Goal: Task Accomplishment & Management: Complete application form

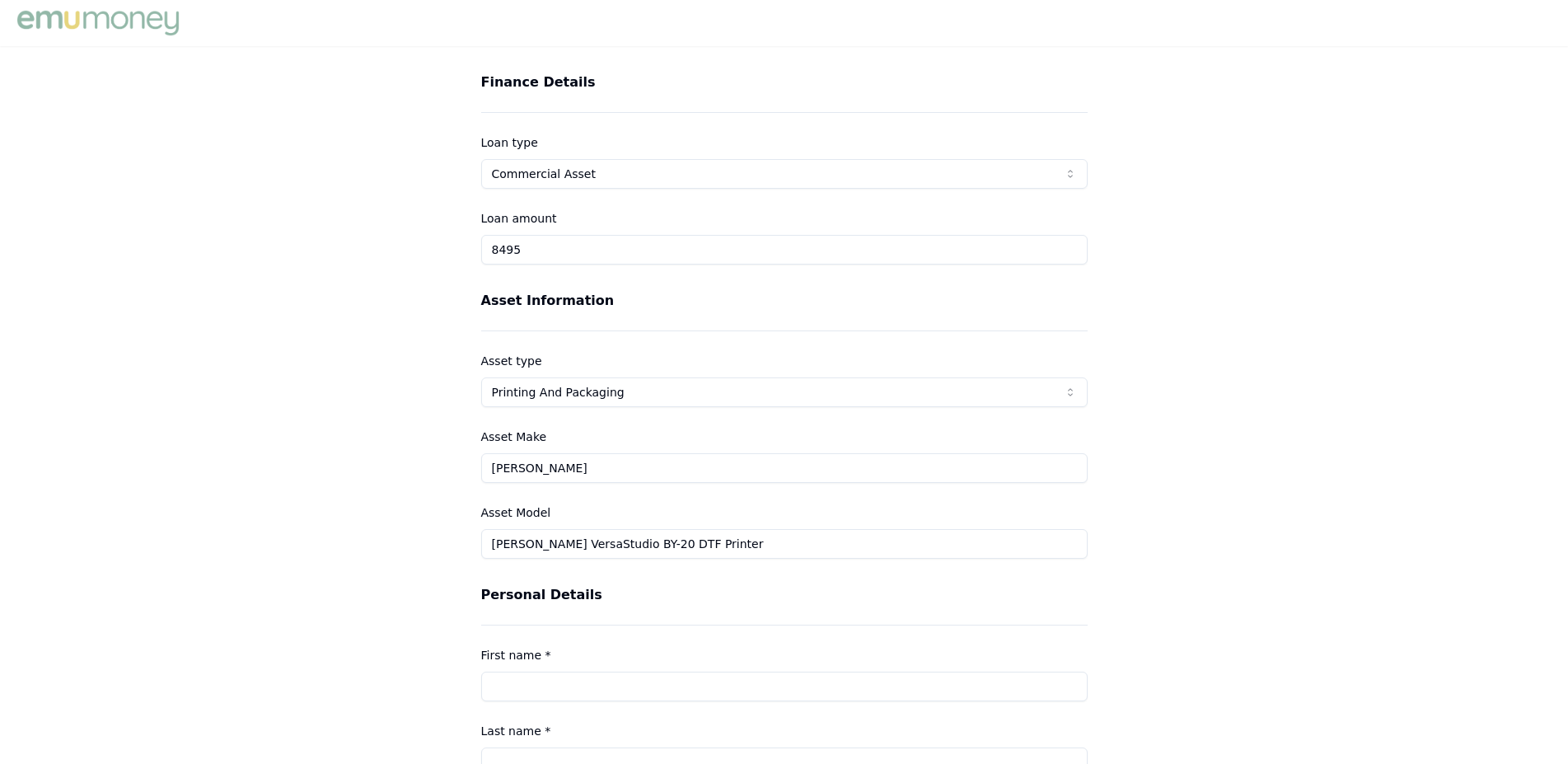
click at [500, 147] on label "Loan type" at bounding box center [509, 142] width 57 height 14
click at [500, 159] on button "Commercial Asset" at bounding box center [784, 173] width 607 height 30
click at [580, 224] on div "Loan amount 8495" at bounding box center [784, 236] width 607 height 56
click at [537, 260] on input "8495" at bounding box center [784, 250] width 607 height 30
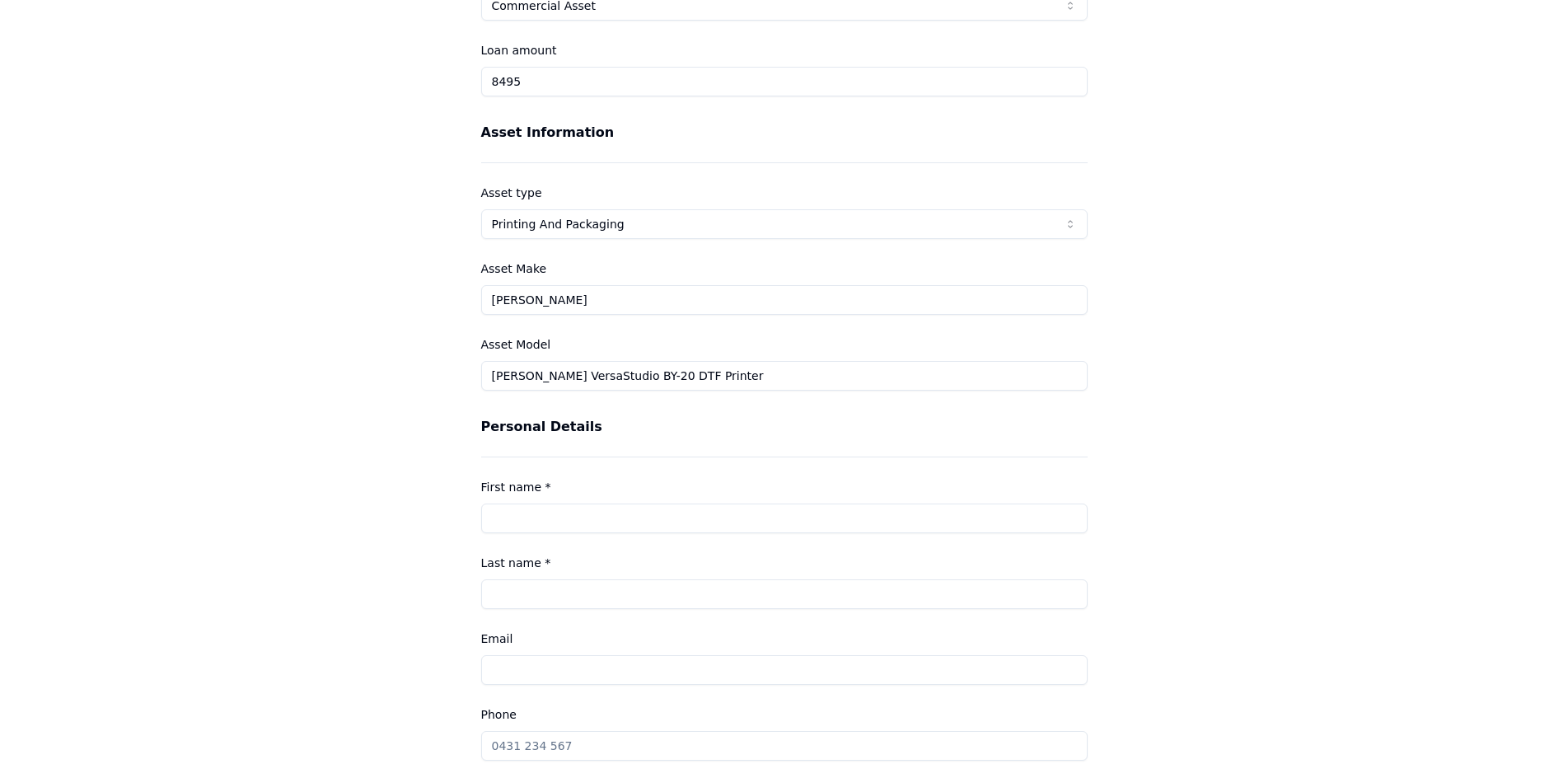
scroll to position [336, 0]
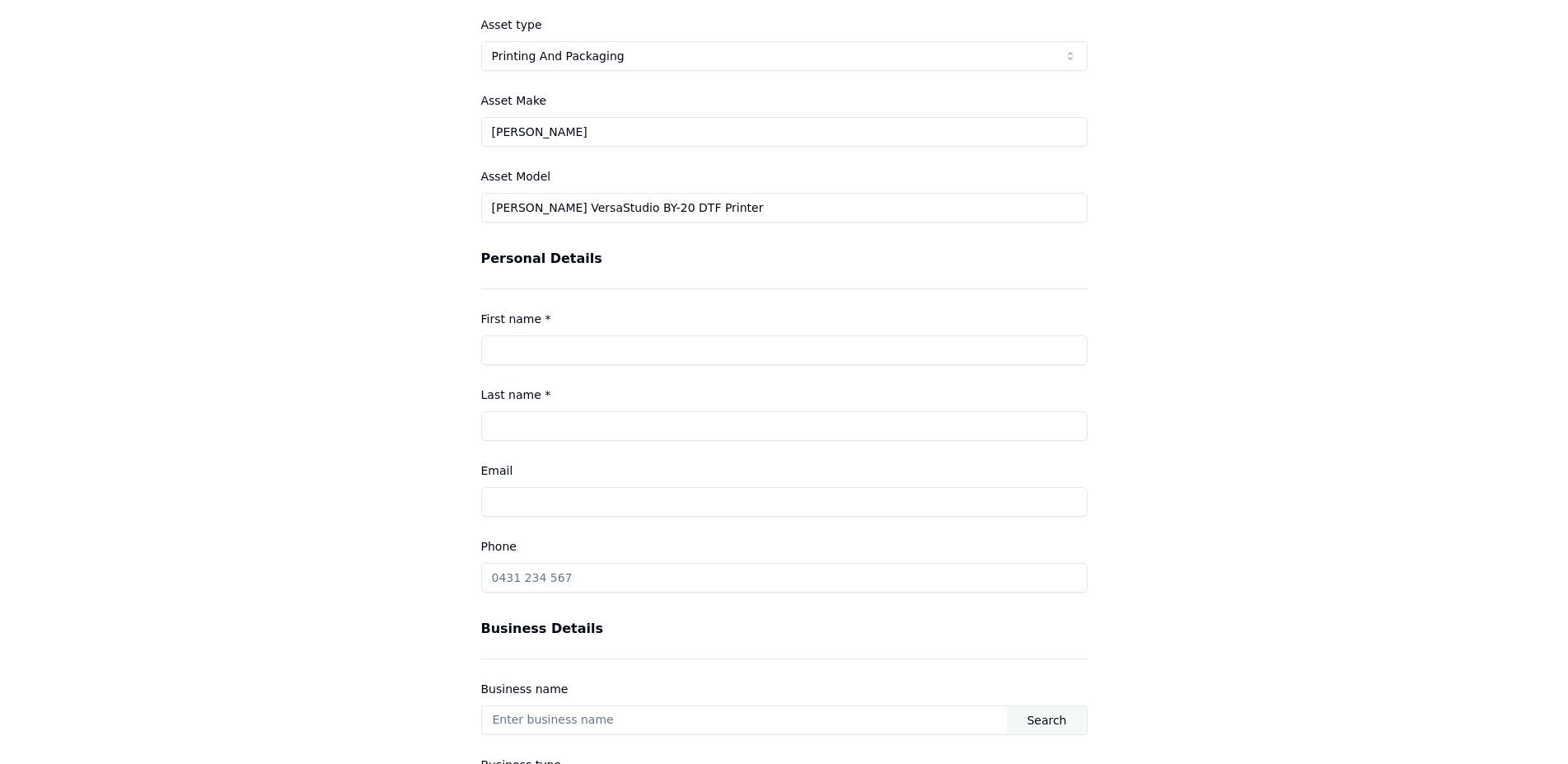
type input "$8,495.00"
click at [549, 322] on div "First name *" at bounding box center [784, 337] width 607 height 56
click at [524, 349] on input "First name *" at bounding box center [784, 350] width 607 height 30
type input "[PERSON_NAME]"
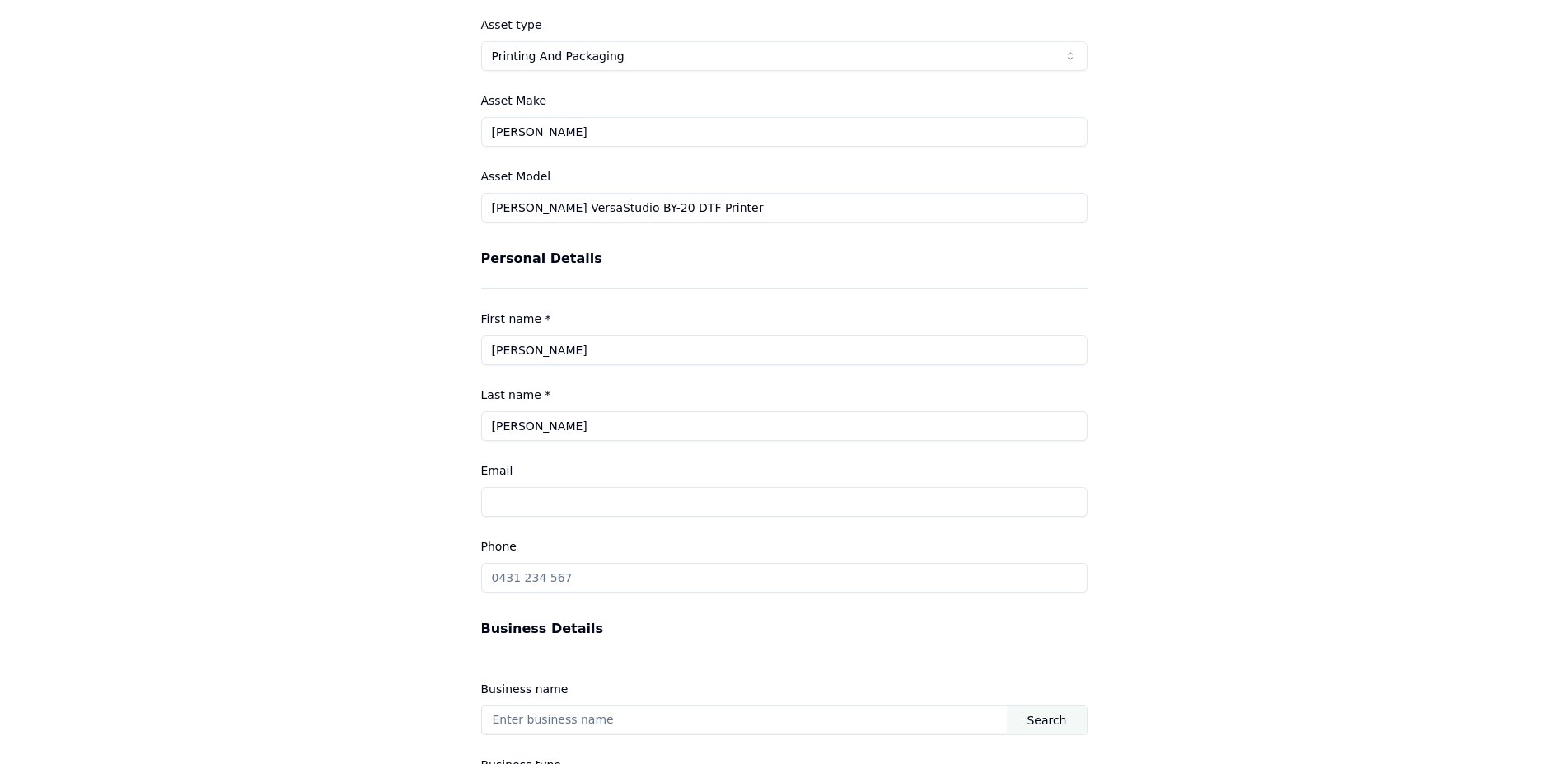
click at [551, 493] on input "Email" at bounding box center [784, 502] width 607 height 30
type input "[EMAIL_ADDRESS][DOMAIN_NAME]"
click at [572, 576] on input "Phone" at bounding box center [784, 577] width 607 height 30
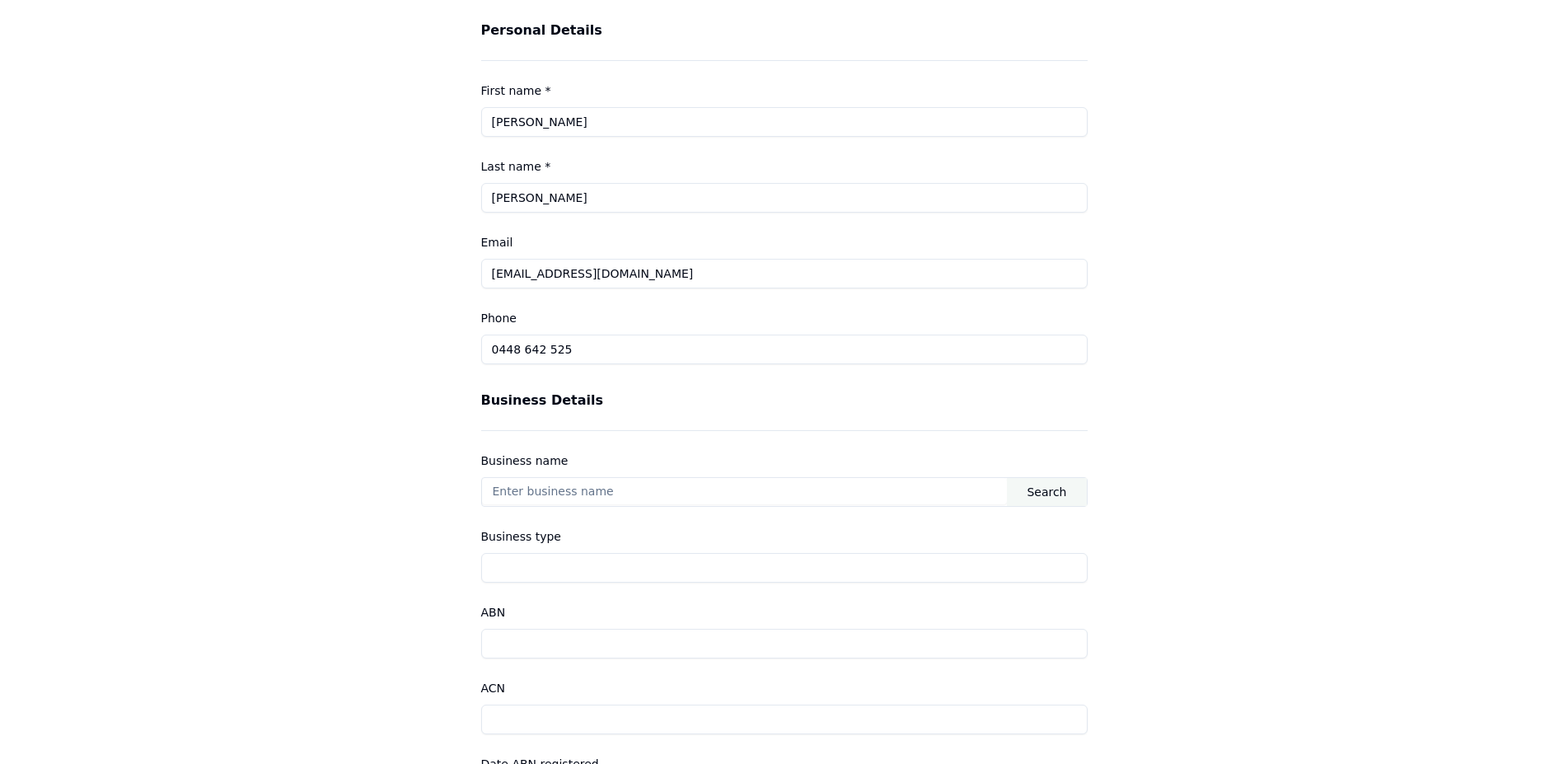
scroll to position [589, 0]
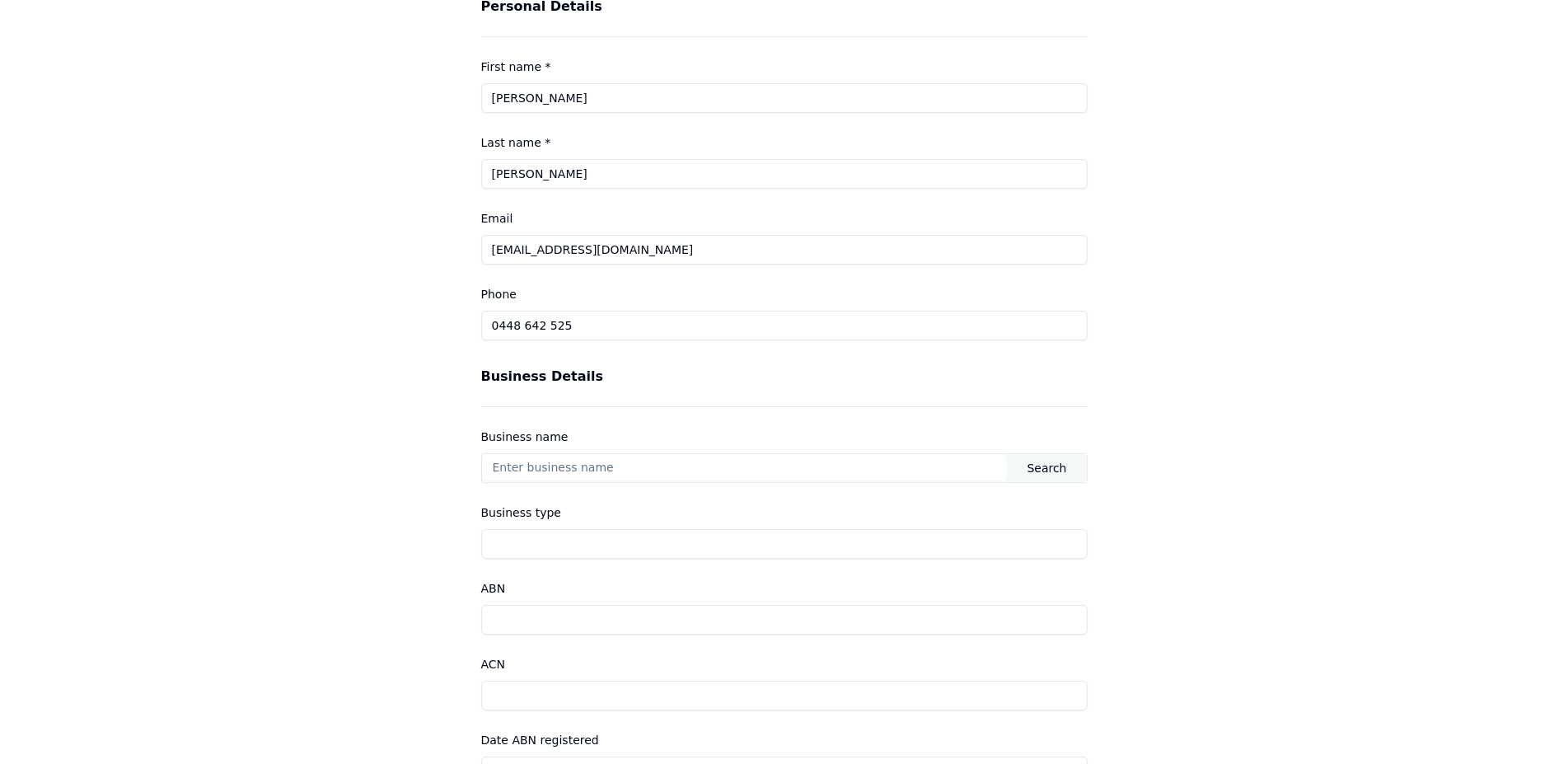
type input "0448 642 525"
click at [531, 470] on input "text" at bounding box center [744, 467] width 526 height 26
type input "Wicked Prints"
click at [531, 543] on input "Business type" at bounding box center [784, 544] width 607 height 30
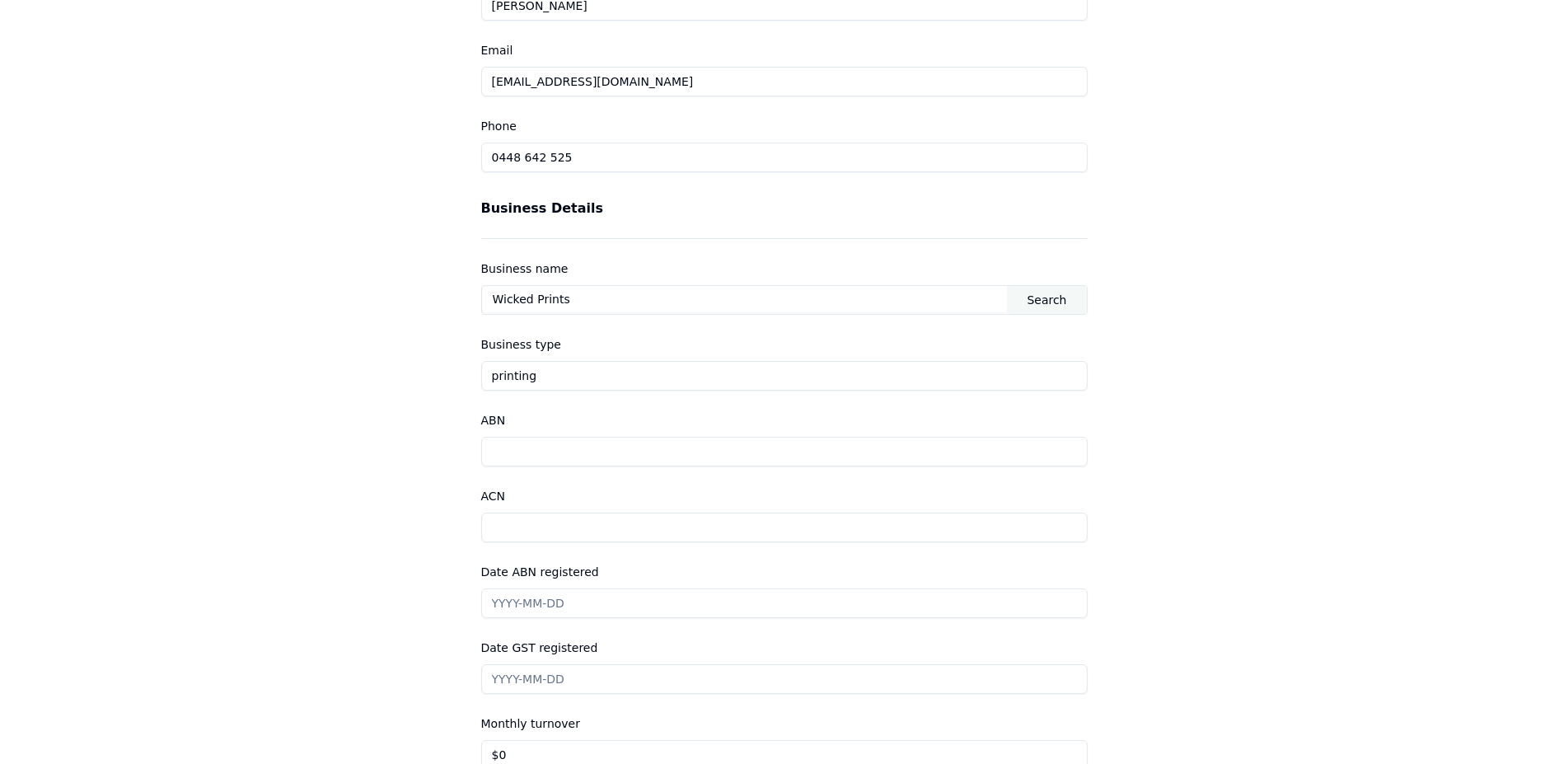
type input "printing"
click at [498, 439] on input "ABN" at bounding box center [784, 451] width 607 height 30
type input "2"
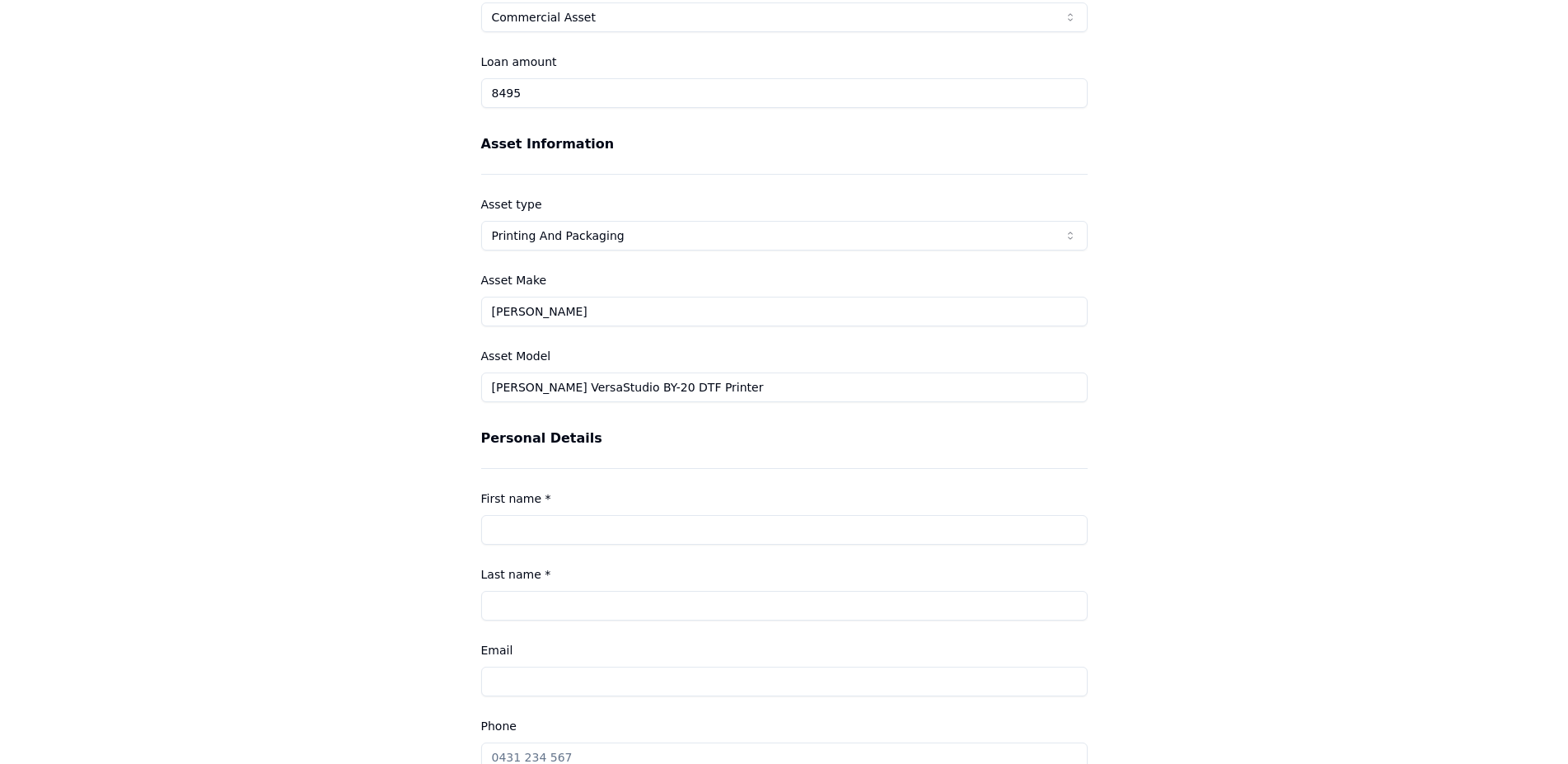
scroll to position [252, 0]
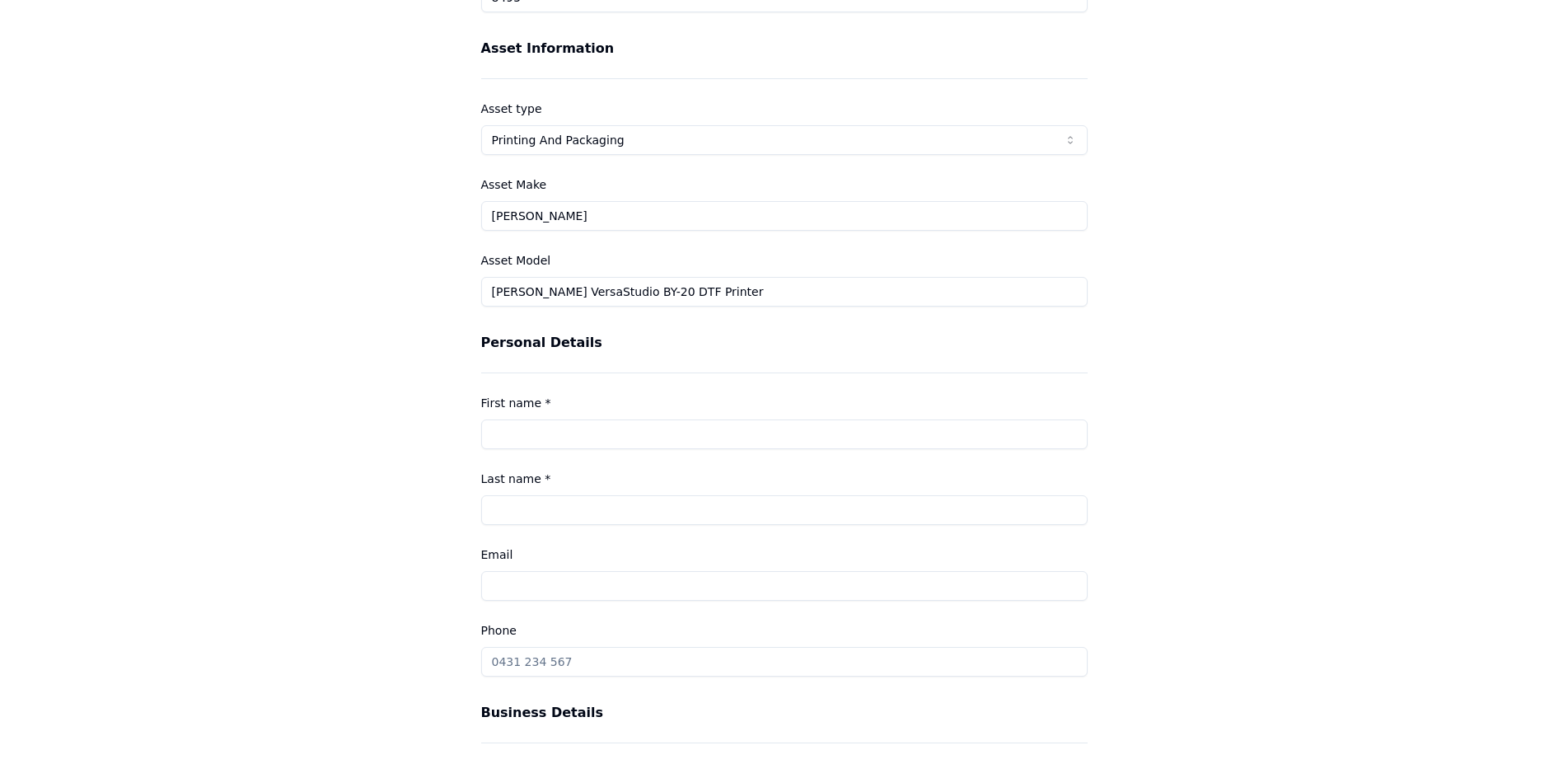
click at [536, 424] on input "First name *" at bounding box center [784, 434] width 607 height 30
type input "[PERSON_NAME]"
type input "[EMAIL_ADDRESS][DOMAIN_NAME]"
click at [613, 656] on input "Phone" at bounding box center [784, 661] width 607 height 30
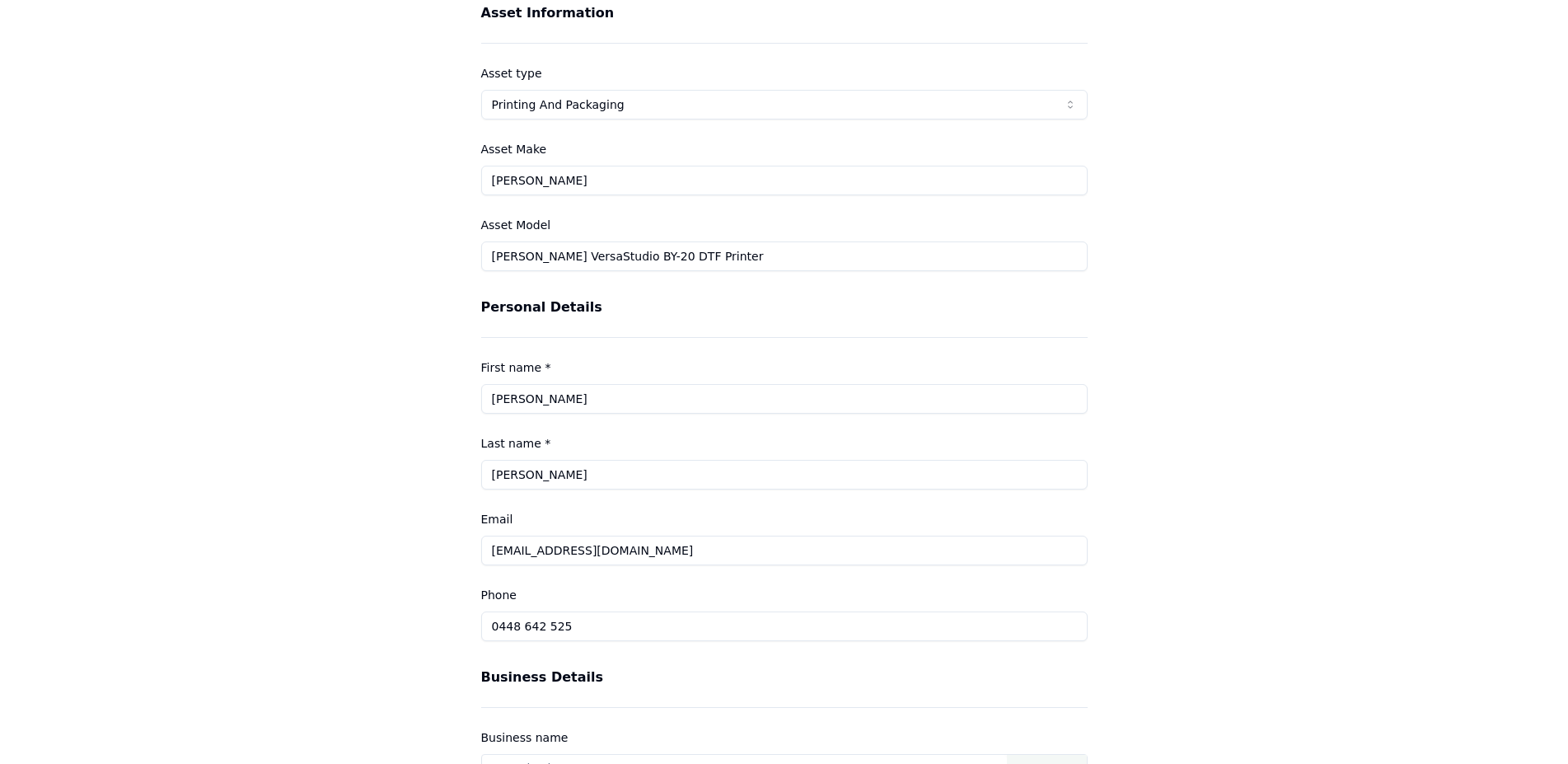
scroll to position [336, 0]
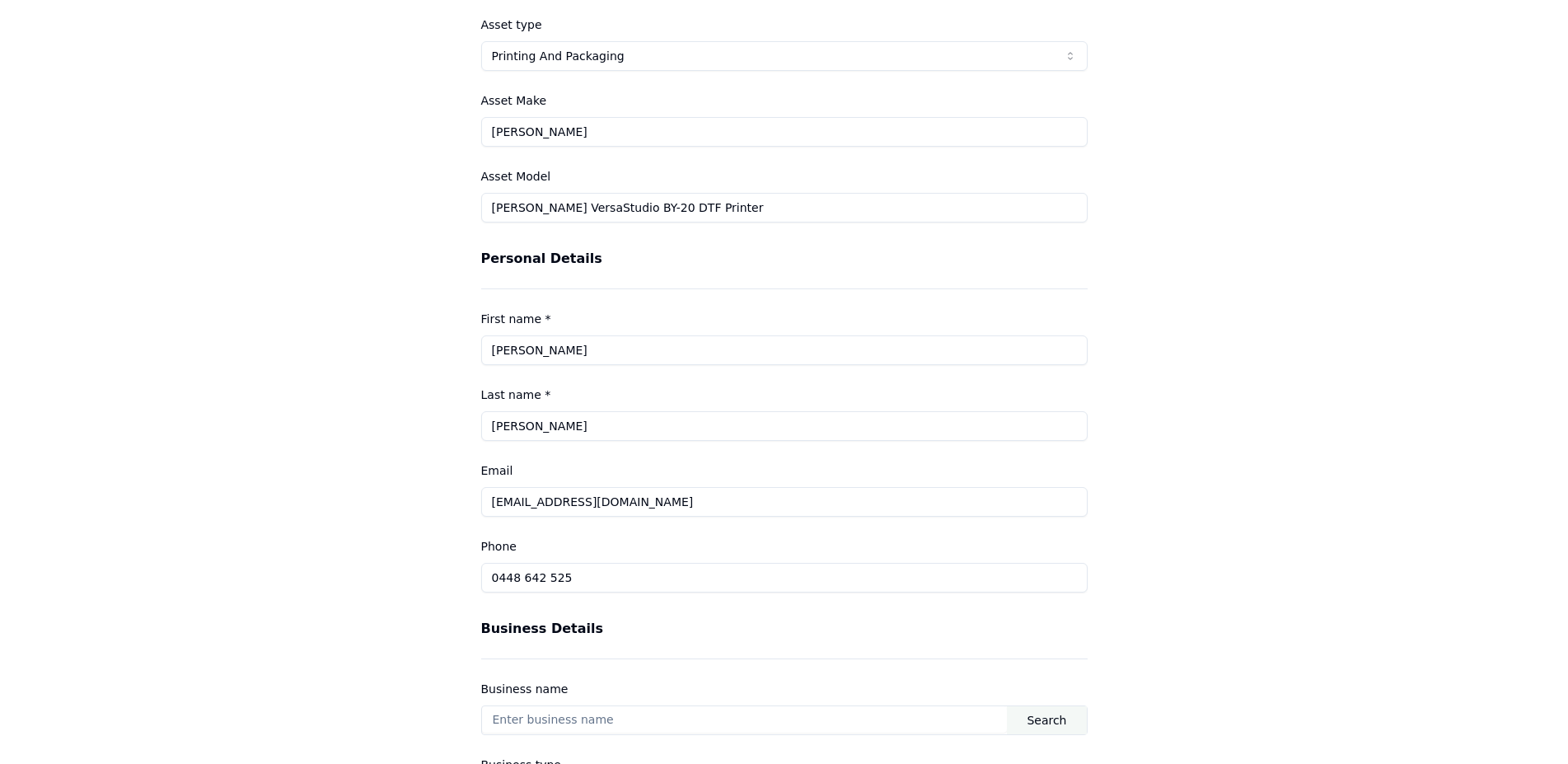
type input "0448 642 525"
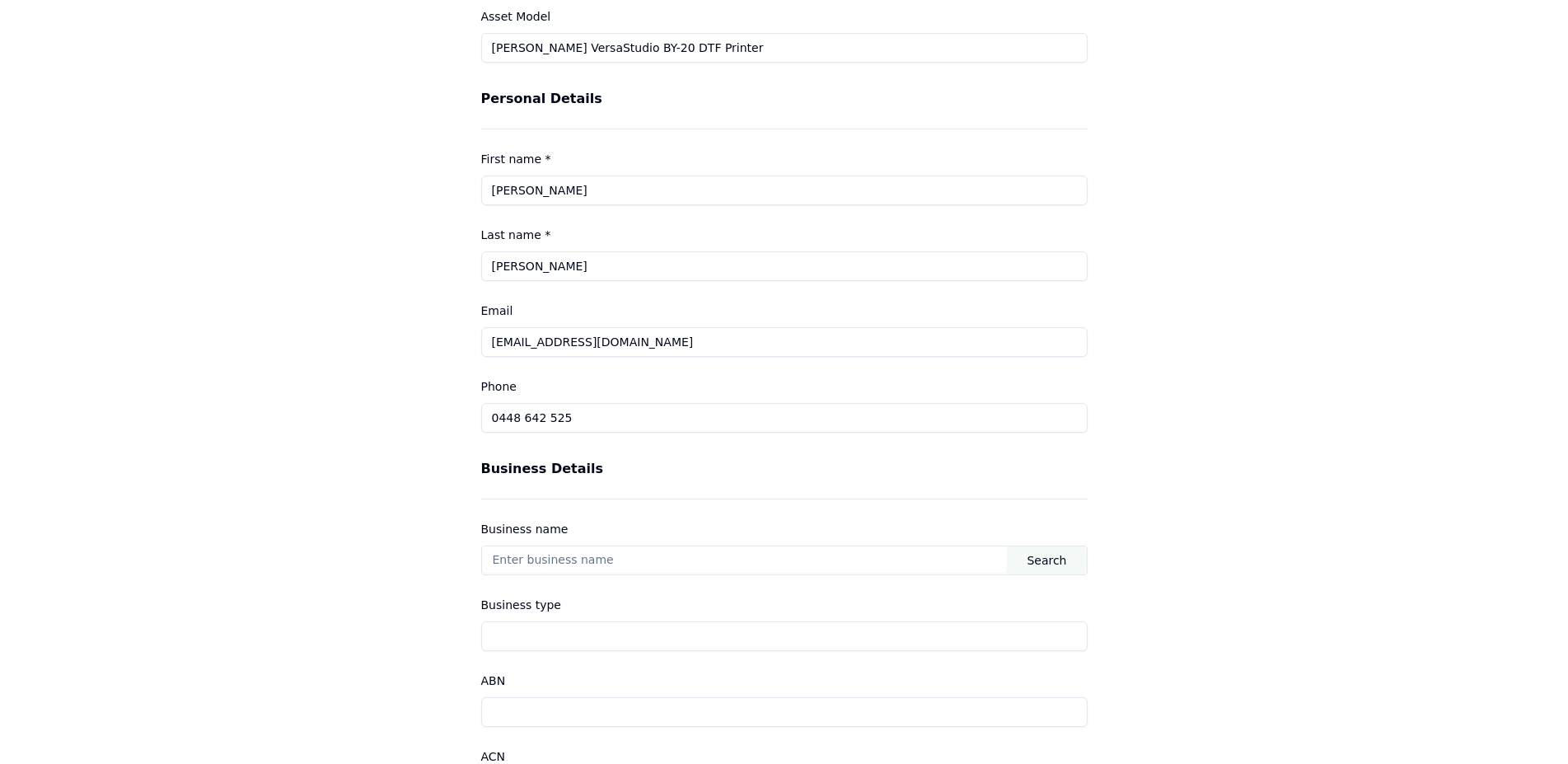
scroll to position [504, 0]
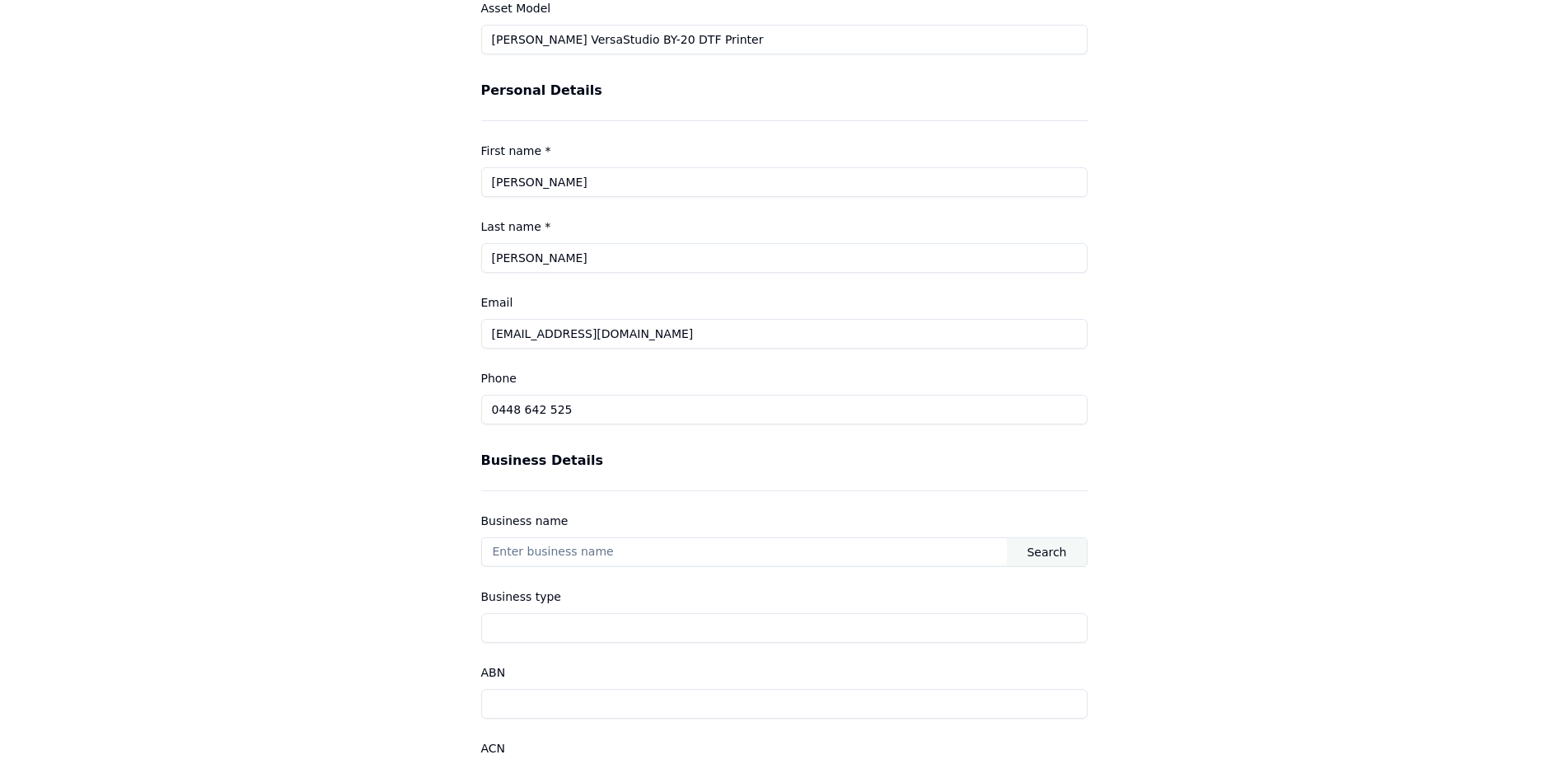
click at [522, 549] on input "text" at bounding box center [744, 551] width 526 height 26
type input "Wicked Prints"
click at [501, 612] on div "Business type" at bounding box center [784, 615] width 607 height 56
click at [500, 624] on input "Business type" at bounding box center [784, 627] width 607 height 30
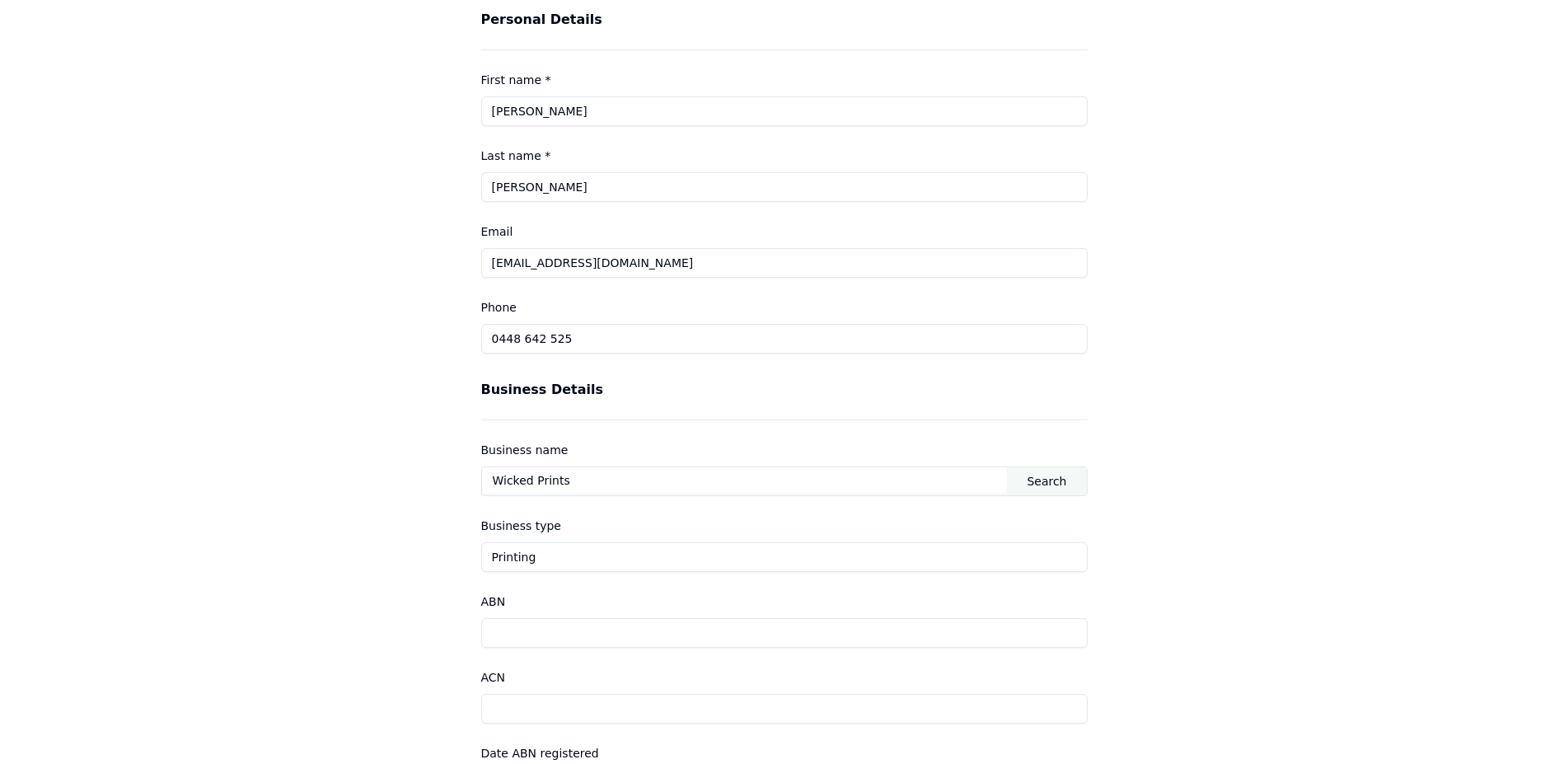
scroll to position [673, 0]
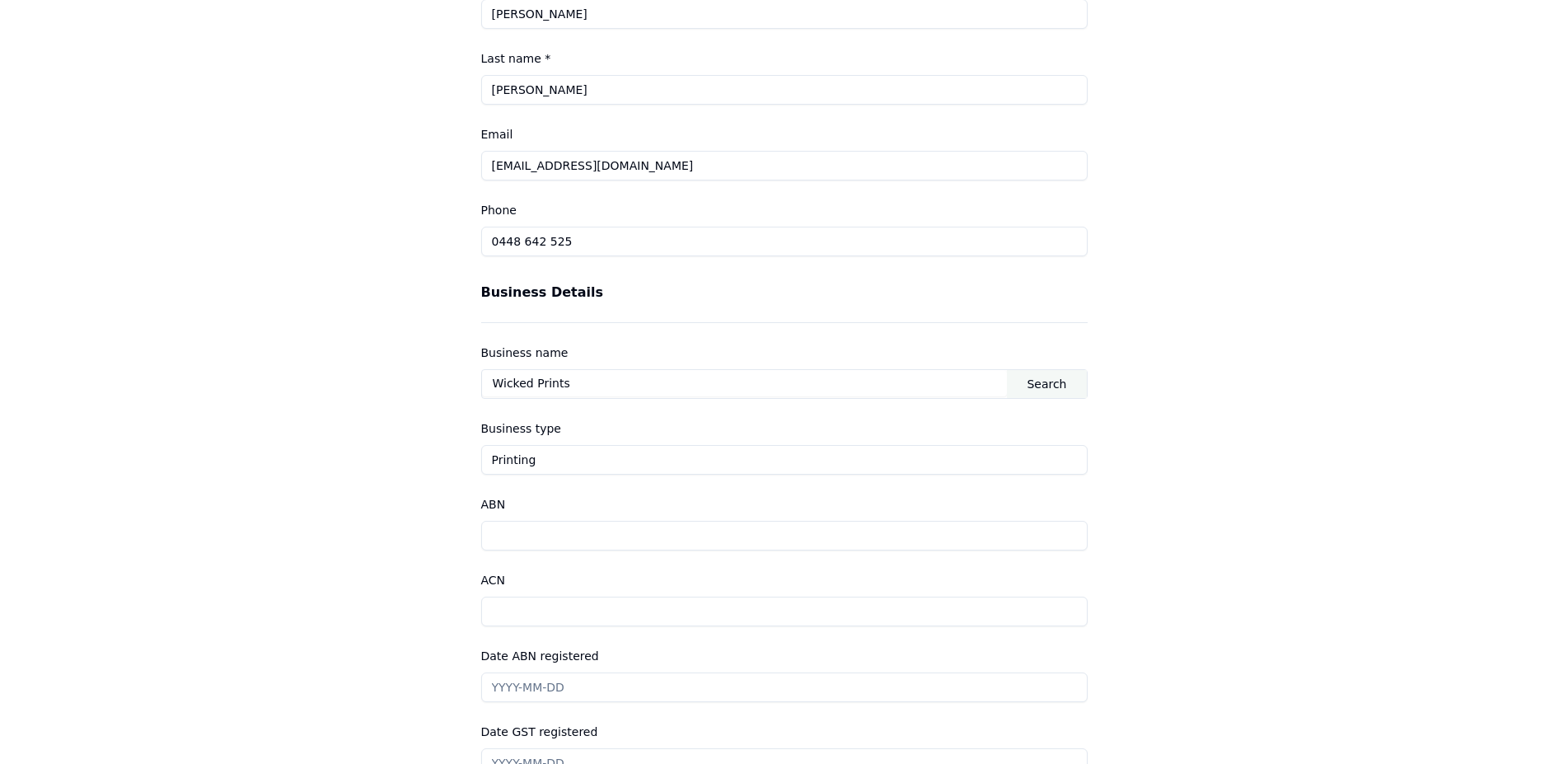
type input "Printing"
click at [513, 530] on input "ABN" at bounding box center [784, 535] width 607 height 30
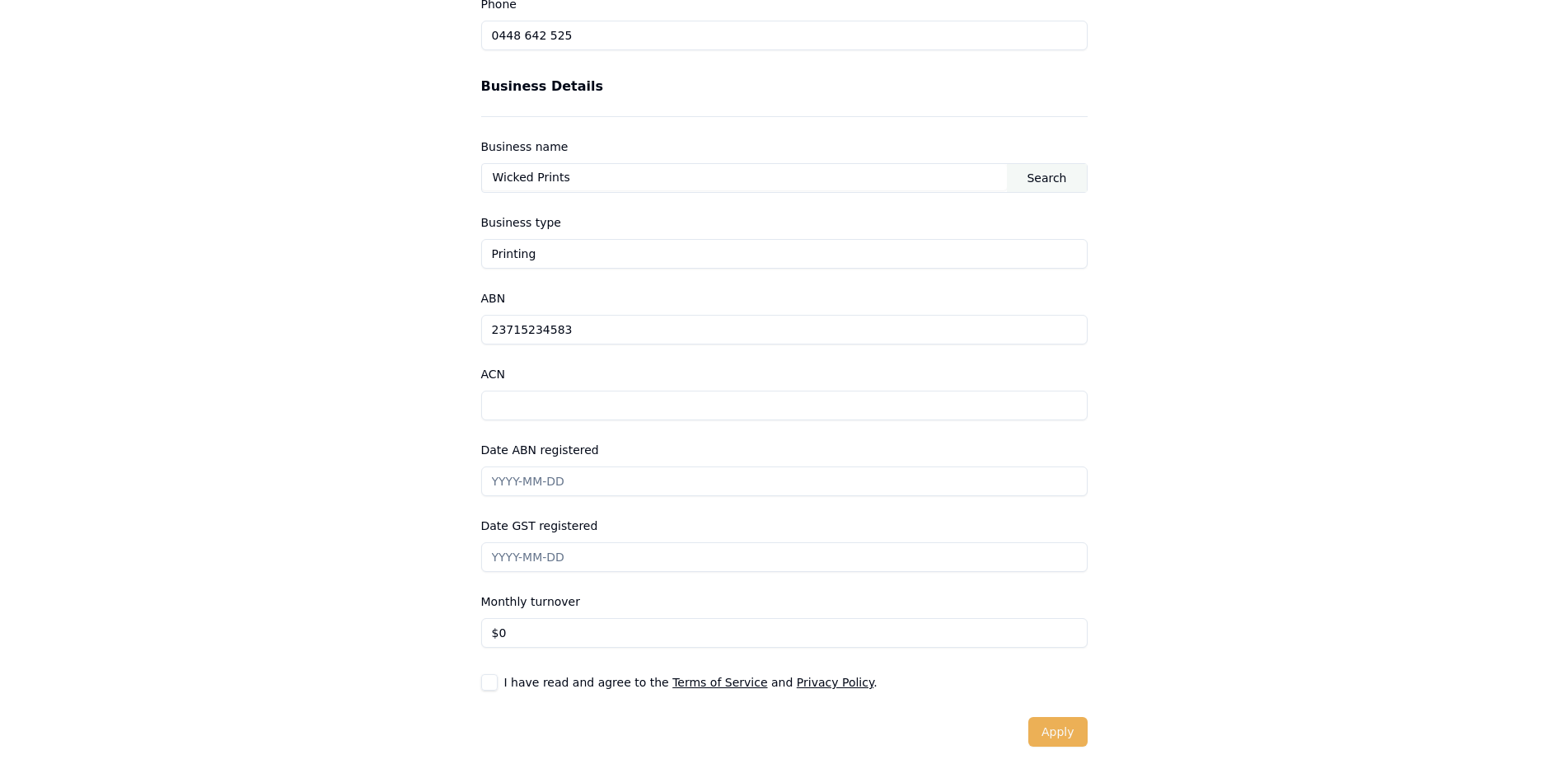
scroll to position [888, 0]
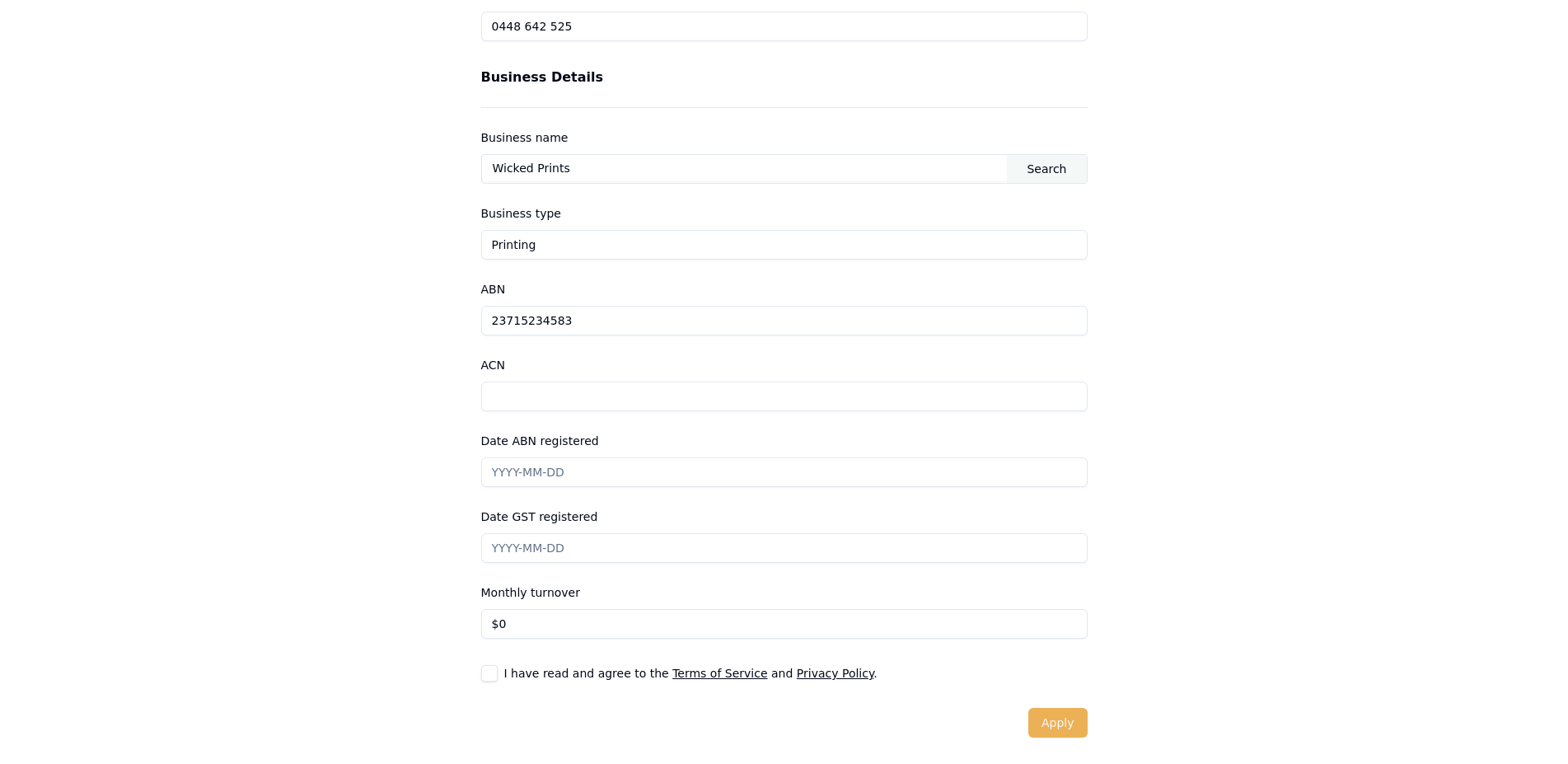
type input "23715234583"
click at [569, 473] on input "Date ABN registered" at bounding box center [784, 472] width 607 height 30
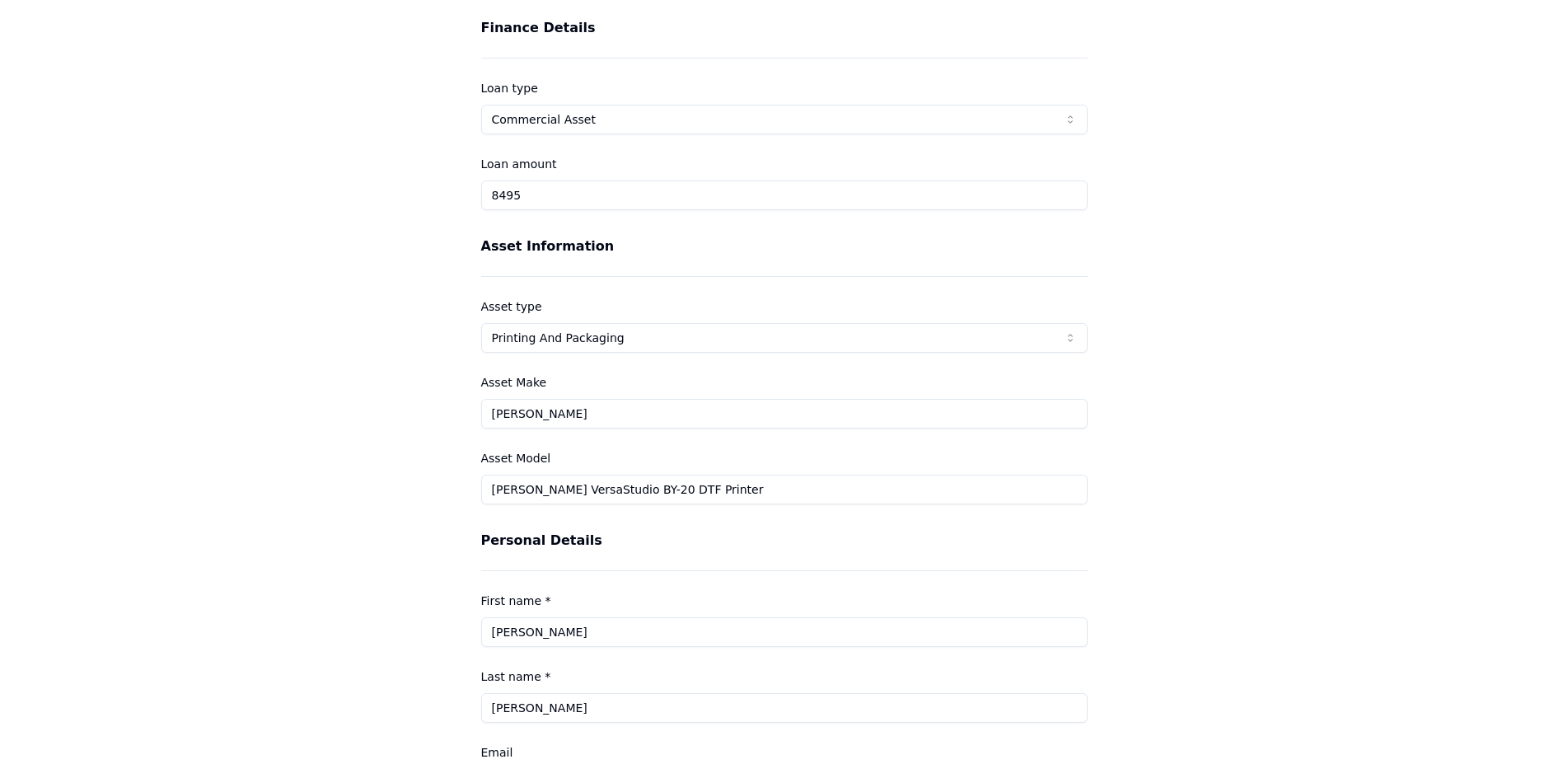
scroll to position [0, 0]
